Goal: Information Seeking & Learning: Find specific fact

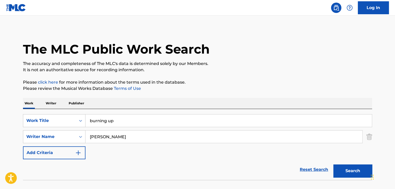
click at [134, 117] on input "burning up" at bounding box center [229, 120] width 286 height 12
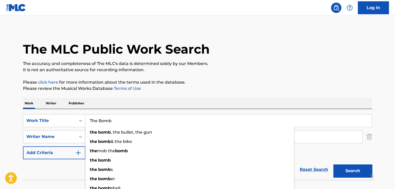
type input "The Bomb"
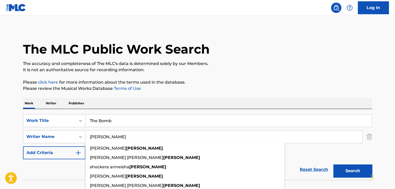
paste input "[PERSON_NAME]"
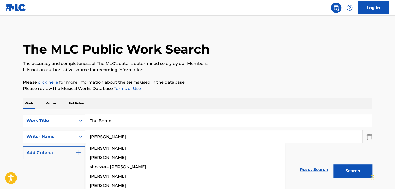
type input "[PERSON_NAME]"
click at [333, 164] on button "Search" at bounding box center [352, 170] width 39 height 13
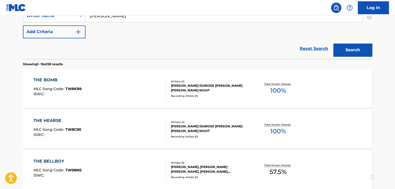
scroll to position [122, 0]
click at [39, 78] on div "THE BOMB" at bounding box center [58, 79] width 48 height 6
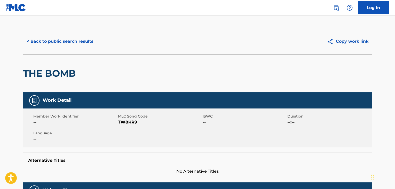
click at [122, 123] on span "TW8KR9" at bounding box center [159, 122] width 83 height 6
copy span "TW8KR9"
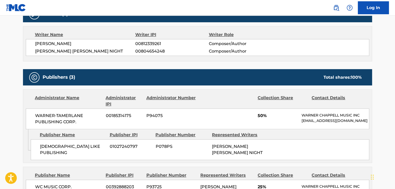
scroll to position [189, 0]
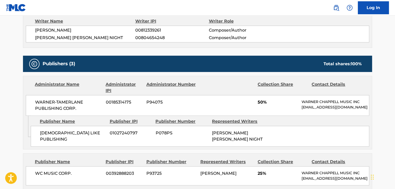
click at [76, 134] on span "[DEMOGRAPHIC_DATA] LIKE PUBLISHING" at bounding box center [73, 136] width 66 height 12
copy div "[DEMOGRAPHIC_DATA] LIKE PUBLISHING"
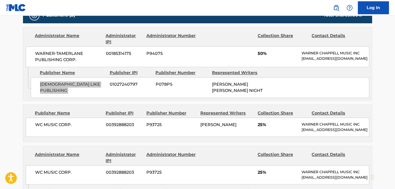
scroll to position [224, 0]
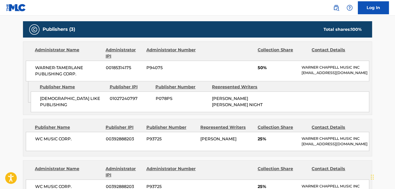
click at [61, 136] on span "WC MUSIC CORP." at bounding box center [68, 139] width 67 height 6
copy div "WC MUSIC CORP."
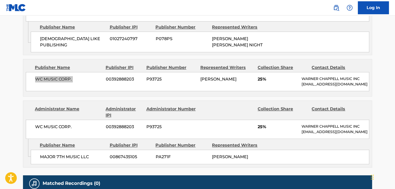
scroll to position [310, 0]
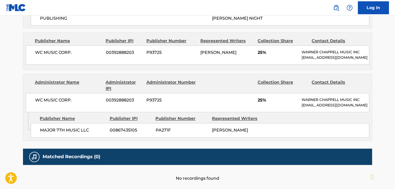
click at [71, 127] on span "MAJOR 7TH MUSIC LLC" at bounding box center [73, 130] width 66 height 6
copy div "MAJOR 7TH MUSIC LLC"
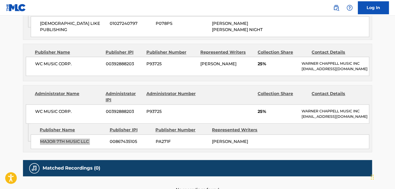
scroll to position [293, 0]
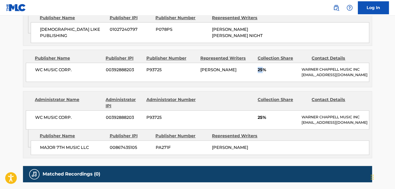
drag, startPoint x: 262, startPoint y: 64, endPoint x: 257, endPoint y: 66, distance: 5.3
click at [258, 67] on span "25%" at bounding box center [278, 70] width 40 height 6
copy span "25"
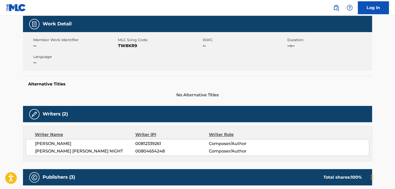
scroll to position [69, 0]
